Goal: Find specific page/section: Find specific page/section

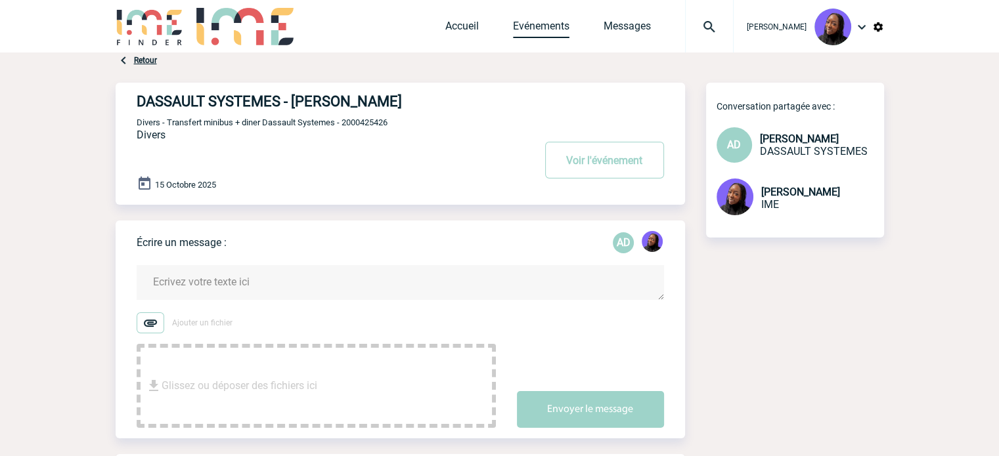
click at [536, 27] on link "Evénements" at bounding box center [541, 29] width 56 height 18
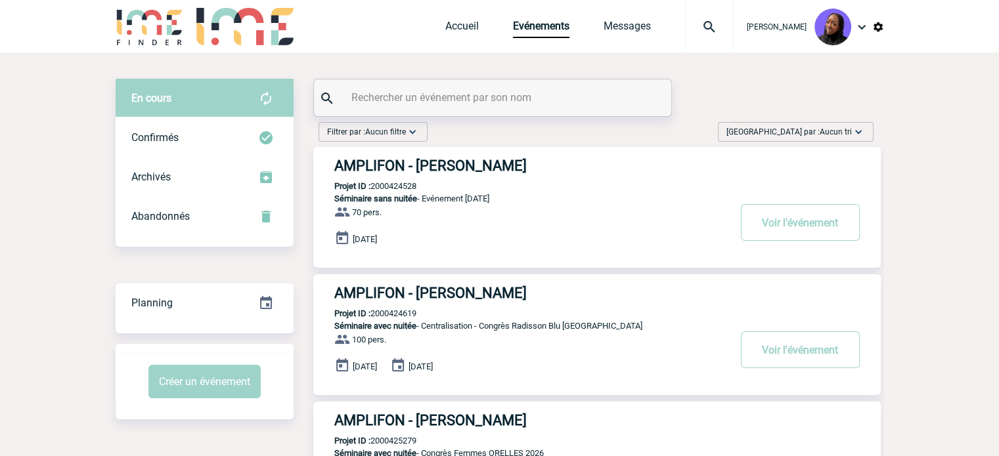
click at [462, 102] on input "text" at bounding box center [494, 97] width 292 height 19
paste input "2000423315"
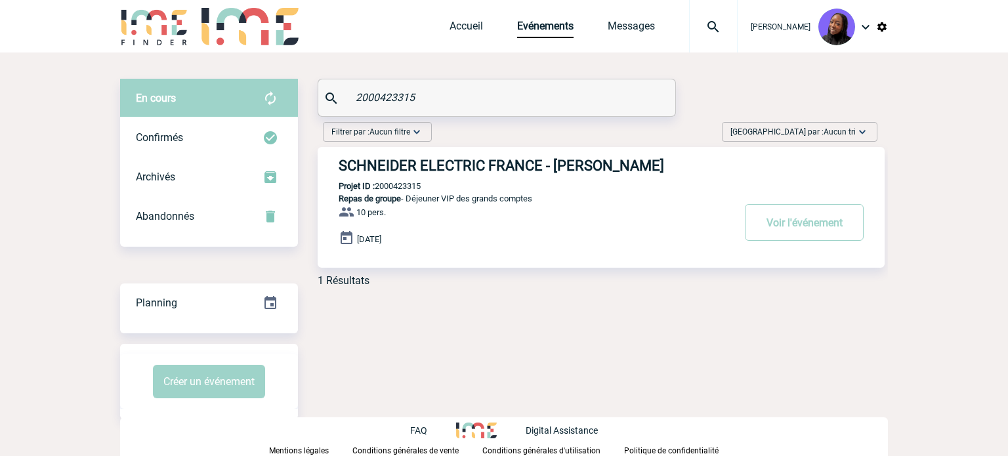
type input "2000423315"
click at [511, 162] on h3 "SCHNEIDER ELECTRIC FRANCE - Morgan EKAM-DICK" at bounding box center [536, 166] width 394 height 16
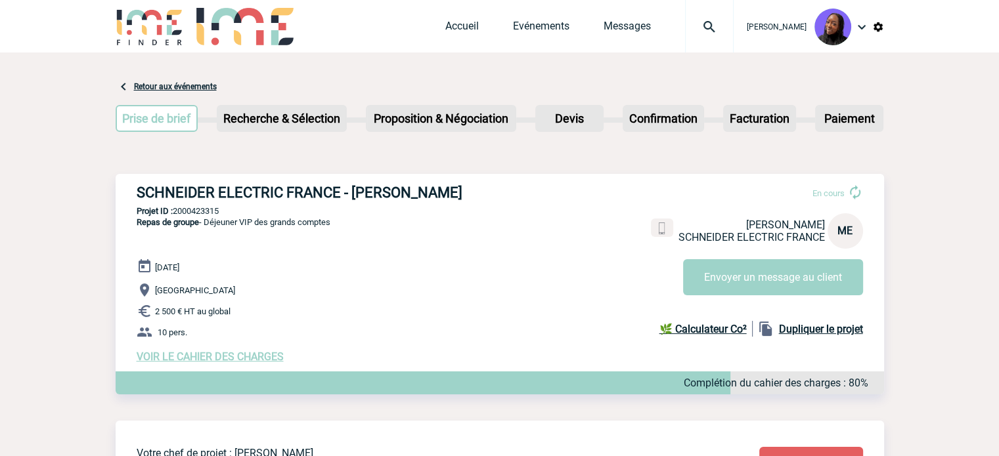
drag, startPoint x: 480, startPoint y: 186, endPoint x: 349, endPoint y: 175, distance: 131.8
click at [349, 175] on div "SCHNEIDER ELECTRIC FRANCE - Morgan EKAM-DICK En cours Morgan EKAM-DICK SCHNEIDE…" at bounding box center [500, 274] width 768 height 200
copy h3 "Morgan EKAM-DICK"
drag, startPoint x: 338, startPoint y: 194, endPoint x: 129, endPoint y: 189, distance: 208.8
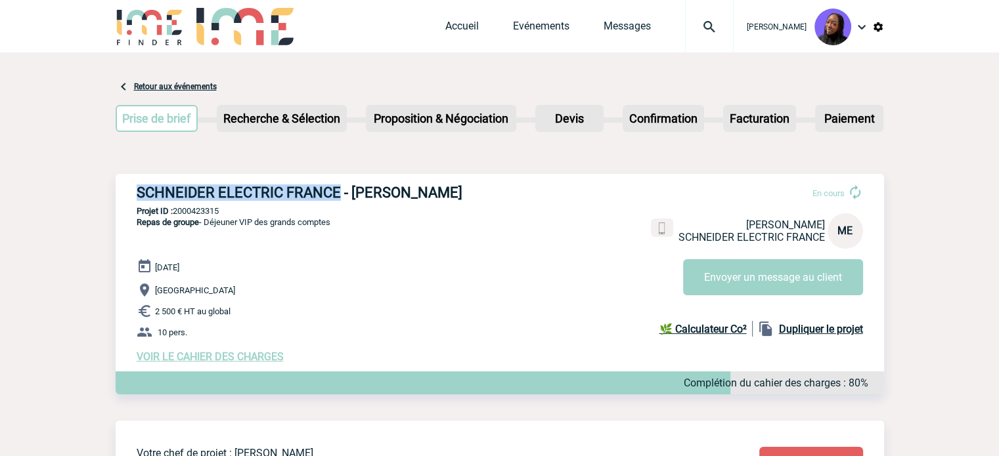
click at [129, 189] on div "SCHNEIDER ELECTRIC FRANCE - Morgan EKAM-DICK En cours Morgan EKAM-DICK SCHNEIDE…" at bounding box center [500, 274] width 768 height 200
copy h3 "SCHNEIDER ELECTRIC FRANCE"
